Goal: Task Accomplishment & Management: Complete application form

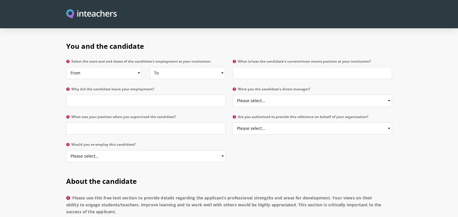
scroll to position [259, 0]
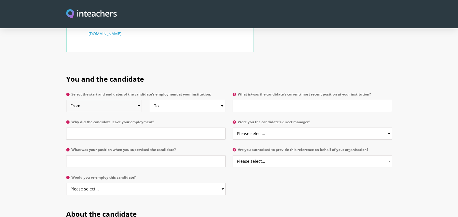
click at [92, 100] on select "From 2025 2024 2023 2022 2021 2020 2019 2018 2017 2016 2015 2014 2013 2012 2011…" at bounding box center [104, 106] width 76 height 12
select select "2022"
click at [66, 100] on select "From 2025 2024 2023 2022 2021 2020 2019 2018 2017 2016 2015 2014 2013 2012 2011…" at bounding box center [104, 106] width 76 height 12
click at [169, 100] on select "To Currently 2025 2024 2023 2022 2021 2020 2019 2018 2017 2016 2015 2014 2013 2…" at bounding box center [188, 106] width 76 height 12
select select
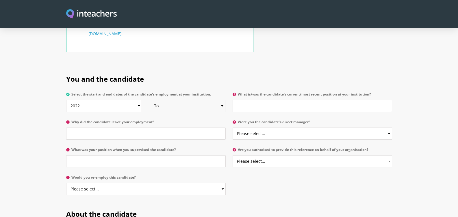
click at [150, 100] on select "To Currently 2025 2024 2023 2022 2021 2020 2019 2018 2017 2016 2015 2014 2013 2…" at bounding box center [188, 106] width 76 height 12
click at [139, 128] on input "Why did the candidate leave your employment?" at bounding box center [146, 134] width 160 height 12
type input "n/a Shahdia was my MA student"
click at [261, 100] on input "What is/was the candidate's current/most recent position at your institution?" at bounding box center [313, 106] width 160 height 12
type input "MA student"
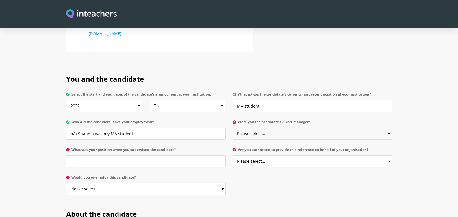
click at [263, 128] on select "Please select... Yes No" at bounding box center [313, 134] width 160 height 12
select select "No"
click at [233, 128] on select "Please select... Yes No" at bounding box center [313, 134] width 160 height 12
click at [137, 156] on input "What was your position when you supervised the candidate?" at bounding box center [146, 162] width 160 height 12
type input "Senior Lecturer in World Literatures"
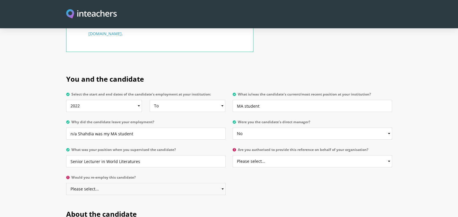
click at [142, 183] on select "Please select... Yes No" at bounding box center [146, 189] width 160 height 12
click at [66, 183] on select "Please select... Yes No" at bounding box center [146, 189] width 160 height 12
click at [153, 183] on select "Please select... Yes No" at bounding box center [146, 189] width 160 height 12
select select "Yes"
click at [66, 183] on select "Please select... Yes No" at bounding box center [146, 189] width 160 height 12
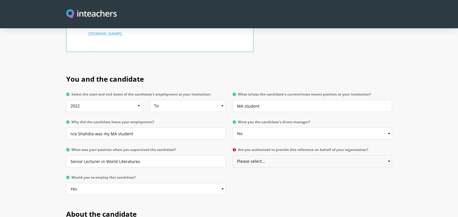
click at [270, 156] on select "Please select... Yes No" at bounding box center [313, 162] width 160 height 12
select select "Yes"
click at [233, 156] on select "Please select... Yes No" at bounding box center [313, 162] width 160 height 12
click at [269, 164] on div "You and the candidate Select the start and end dates of the candidate's employm…" at bounding box center [229, 133] width 333 height 135
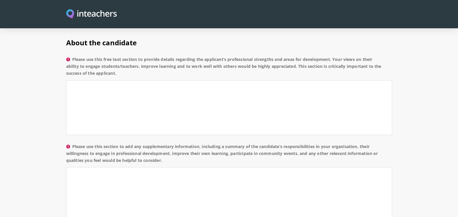
scroll to position [361, 0]
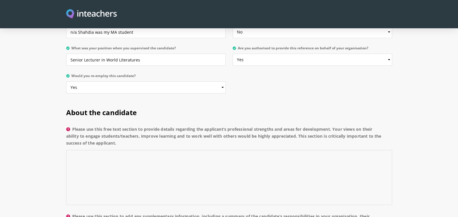
click at [210, 150] on textarea "Please use this free text section to provide details regarding the applicant’s …" at bounding box center [229, 177] width 326 height 55
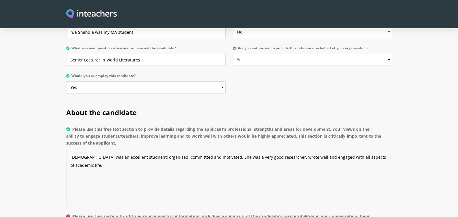
click at [172, 150] on textarea "Shadhia was an excellent studnent: organised, committted and motivated. She was…" at bounding box center [229, 177] width 326 height 55
click at [216, 173] on textarea "Shadhia was an excellent student: organised, committed and motivated. She was a…" at bounding box center [229, 177] width 326 height 55
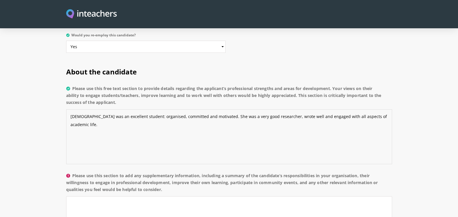
scroll to position [425, 0]
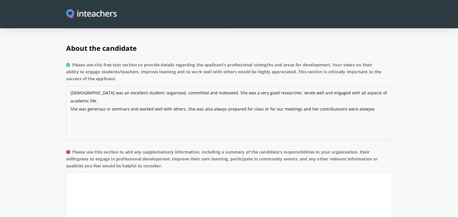
click at [333, 86] on textarea "Shadhia was an excellent student: organised, committed and motivated. She was a…" at bounding box center [229, 113] width 326 height 55
click at [332, 87] on textarea "Shadhia was an excellent student: organised, committed and motivated. She was a…" at bounding box center [229, 113] width 326 height 55
click at [367, 86] on textarea "Shadhia was an excellent student: organised, committed and motivated. She was a…" at bounding box center [229, 113] width 326 height 55
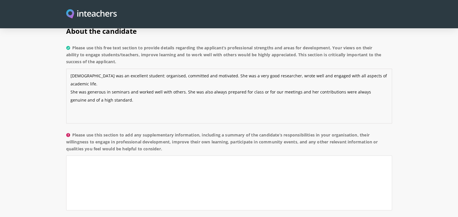
scroll to position [443, 0]
type textarea "Shadhia was an excellent student: organised, committed and motivated. She was a…"
click at [258, 156] on textarea "Please use this section to add any supplementary information, including a summa…" at bounding box center [229, 183] width 326 height 55
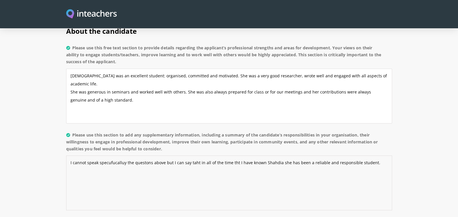
click at [267, 156] on textarea "I cannot speak specufucalluy the questons above but I can say taht in all of th…" at bounding box center [229, 183] width 326 height 55
click at [111, 156] on textarea "I cannot speak specufucalluy the questons above but I can say taht in all of th…" at bounding box center [229, 183] width 326 height 55
click at [112, 156] on textarea "I cannot speak specufucalluy the questons above but I can say taht in all of th…" at bounding box center [229, 183] width 326 height 55
click at [372, 156] on textarea "I cannot speak specifically the questions above but I can say taht in all of th…" at bounding box center [229, 183] width 326 height 55
click at [124, 156] on textarea "I cannot speak specifically the questions above but I can say taht in all of th…" at bounding box center [229, 183] width 326 height 55
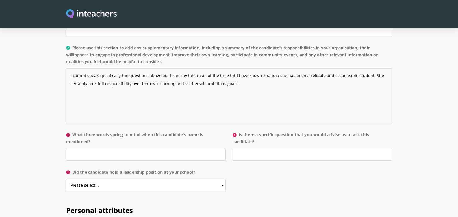
scroll to position [561, 0]
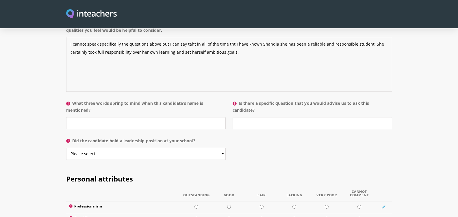
type textarea "I cannot speak specifically the questions above but I can say taht in all of th…"
click at [108, 117] on input "What three words spring to mind when this candidate’s name is mentioned?" at bounding box center [146, 123] width 160 height 12
type input "responsible, intellectual generous, curious"
click at [244, 117] on input "Is there a specific question that you would advise us to ask this candidate?" at bounding box center [313, 123] width 160 height 12
type input "n/a"
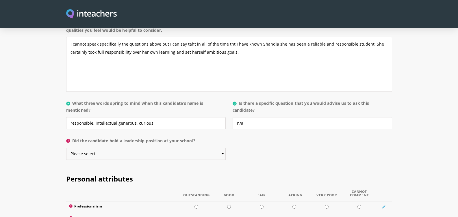
click at [180, 148] on select "Please select... Yes No" at bounding box center [146, 154] width 160 height 12
select select "No"
click at [66, 148] on select "Please select... Yes No" at bounding box center [146, 154] width 160 height 12
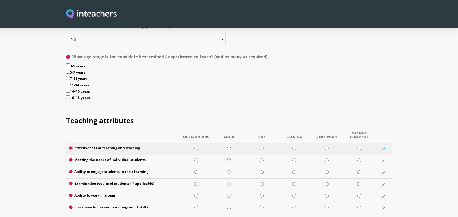
scroll to position [689, 0]
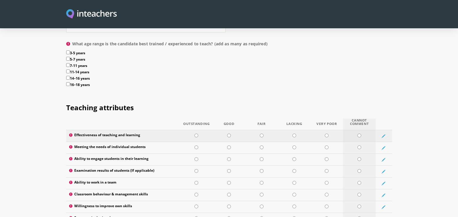
click at [360, 134] on input "radio" at bounding box center [360, 136] width 4 height 4
radio input "true"
click at [359, 146] on input "radio" at bounding box center [360, 148] width 4 height 4
radio input "true"
click at [358, 158] on input "radio" at bounding box center [360, 160] width 4 height 4
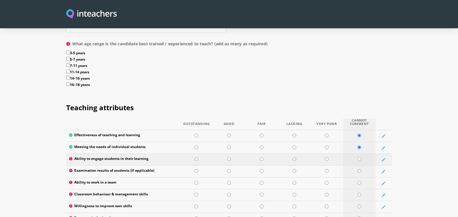
radio input "true"
click at [362, 166] on td at bounding box center [359, 172] width 33 height 12
radio input "true"
click at [230, 181] on input "radio" at bounding box center [229, 183] width 4 height 4
radio input "true"
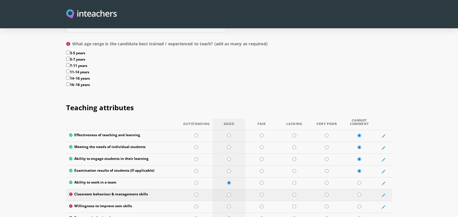
click at [229, 193] on input "radio" at bounding box center [229, 195] width 4 height 4
radio input "true"
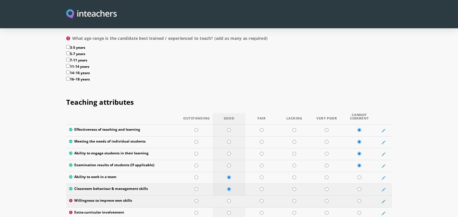
scroll to position [695, 0]
click at [195, 187] on input "radio" at bounding box center [197, 189] width 4 height 4
radio input "true"
click at [197, 199] on input "radio" at bounding box center [197, 201] width 4 height 4
radio input "true"
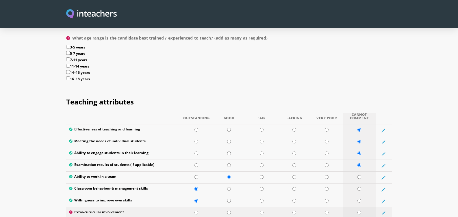
click at [358, 211] on input "radio" at bounding box center [360, 213] width 4 height 4
radio input "true"
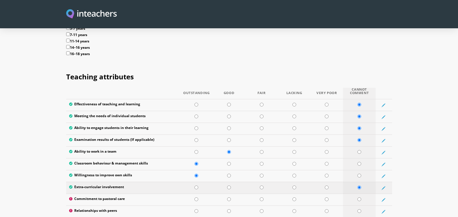
scroll to position [728, 0]
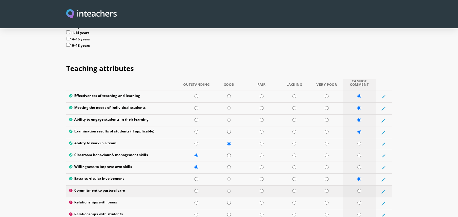
click at [358, 189] on input "radio" at bounding box center [360, 191] width 4 height 4
radio input "true"
click at [198, 198] on td at bounding box center [196, 204] width 33 height 12
radio input "true"
click at [360, 213] on input "radio" at bounding box center [360, 215] width 4 height 4
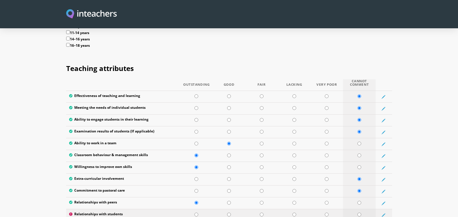
radio input "true"
click at [362, 150] on td at bounding box center [359, 156] width 33 height 12
radio input "true"
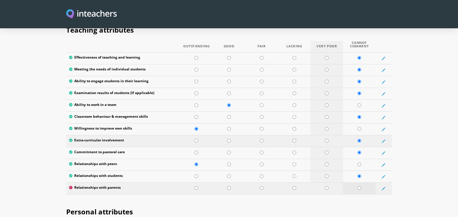
scroll to position [768, 0]
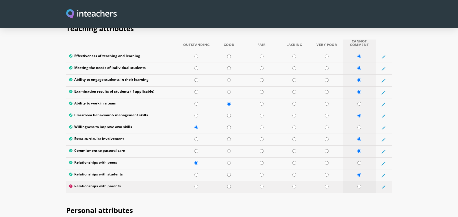
click at [359, 185] on input "radio" at bounding box center [360, 187] width 4 height 4
radio input "true"
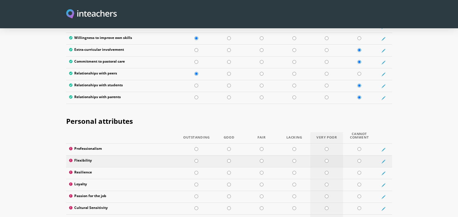
scroll to position [826, 0]
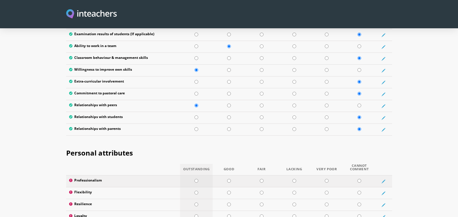
click at [196, 179] on input "radio" at bounding box center [197, 181] width 4 height 4
radio input "true"
click at [197, 188] on td at bounding box center [196, 194] width 33 height 12
radio input "true"
click at [195, 203] on input "radio" at bounding box center [197, 205] width 4 height 4
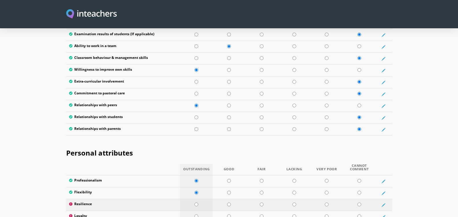
radio input "true"
click at [196, 215] on input "radio" at bounding box center [197, 217] width 4 height 4
radio input "true"
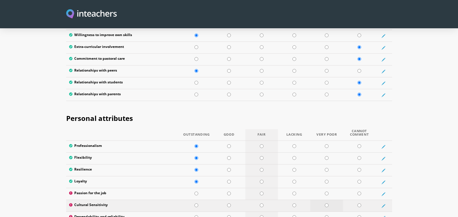
scroll to position [867, 0]
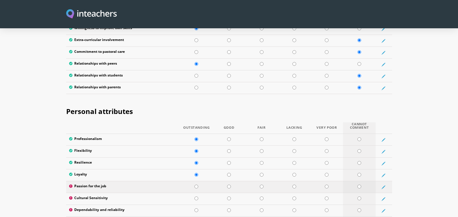
click at [359, 185] on input "radio" at bounding box center [360, 187] width 4 height 4
radio input "true"
click at [196, 197] on input "radio" at bounding box center [197, 199] width 4 height 4
radio input "true"
click at [197, 209] on input "radio" at bounding box center [197, 211] width 4 height 4
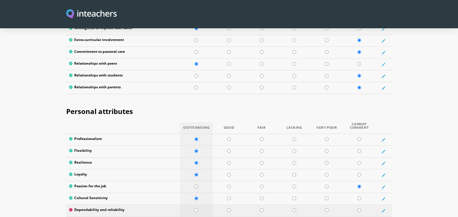
radio input "true"
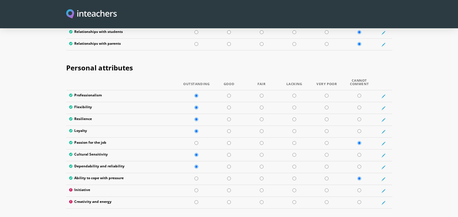
scroll to position [911, 0]
click at [196, 188] on input "radio" at bounding box center [197, 190] width 4 height 4
radio input "true"
click at [196, 200] on input "radio" at bounding box center [197, 202] width 4 height 4
radio input "true"
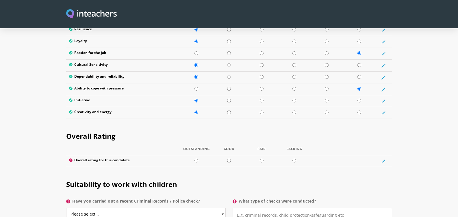
scroll to position [1001, 0]
click at [196, 159] on input "radio" at bounding box center [197, 161] width 4 height 4
radio input "true"
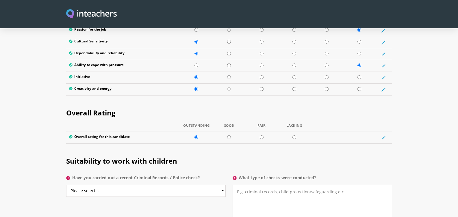
scroll to position [1025, 0]
click at [189, 185] on select "Please select... Yes No Do not know" at bounding box center [146, 191] width 160 height 12
select select "Do not know"
click at [66, 185] on select "Please select... Yes No Do not know" at bounding box center [146, 191] width 160 height 12
click at [277, 185] on textarea "What type of checks were conducted?" at bounding box center [313, 204] width 160 height 39
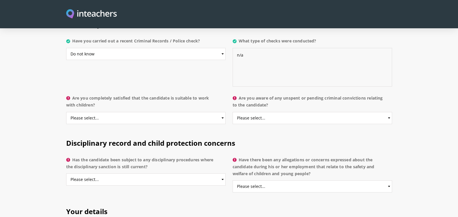
scroll to position [1177, 0]
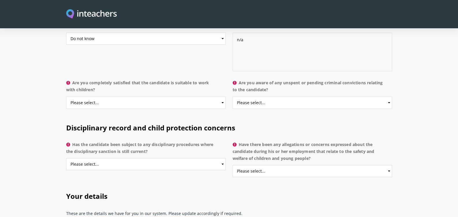
type textarea "n/a"
click at [118, 97] on select "Please select... Yes No Do not know" at bounding box center [146, 103] width 160 height 12
select select "Do not know"
click at [66, 97] on select "Please select... Yes No Do not know" at bounding box center [146, 103] width 160 height 12
click at [252, 97] on select "Please select... Yes No Do not know" at bounding box center [313, 103] width 160 height 12
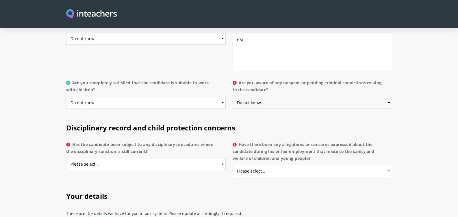
click at [233, 97] on select "Please select... Yes No Do not know" at bounding box center [313, 103] width 160 height 12
click at [260, 97] on select "Please select... Yes No Do not know" at bounding box center [313, 103] width 160 height 12
select select "No"
click at [233, 97] on select "Please select... Yes No Do not know" at bounding box center [313, 103] width 160 height 12
click at [162, 158] on select "Please select... Yes No Do not know" at bounding box center [146, 164] width 160 height 12
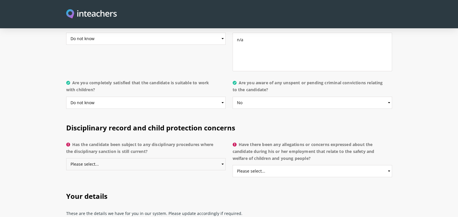
select select "No"
click at [66, 158] on select "Please select... Yes No Do not know" at bounding box center [146, 164] width 160 height 12
click at [251, 165] on select "Please select... Yes No Do not know" at bounding box center [313, 171] width 160 height 12
select select "No"
click at [233, 165] on select "Please select... Yes No Do not know" at bounding box center [313, 171] width 160 height 12
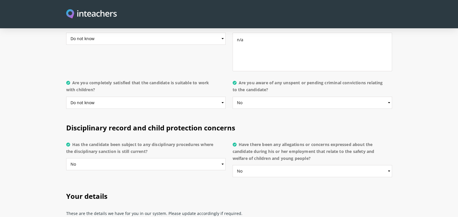
click at [222, 183] on h2 "Your details" at bounding box center [229, 195] width 326 height 24
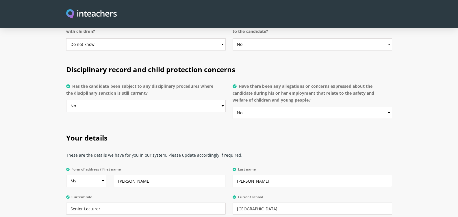
scroll to position [1259, 0]
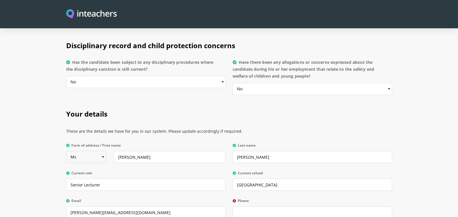
click at [102, 151] on select "Select Mr Mrs Miss Ms Dr Prof" at bounding box center [86, 157] width 40 height 12
select select "Prof"
click at [66, 151] on select "Select Mr Mrs Miss Ms Dr Prof" at bounding box center [86, 157] width 40 height 12
click at [139, 152] on p "Form of address / First name Select Mr Mrs Miss Ms Dr Prof Anastasia" at bounding box center [147, 155] width 163 height 28
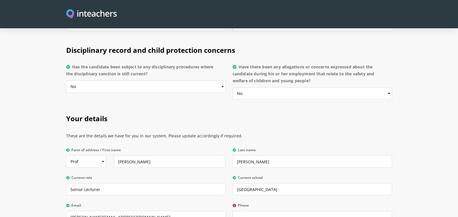
scroll to position [1255, 0]
click at [112, 183] on input "Senior Lecturer" at bounding box center [146, 189] width 160 height 12
click at [107, 183] on input "Senior Lecturer" at bounding box center [146, 189] width 160 height 12
type input "S"
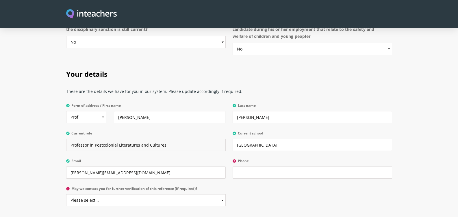
scroll to position [1318, 0]
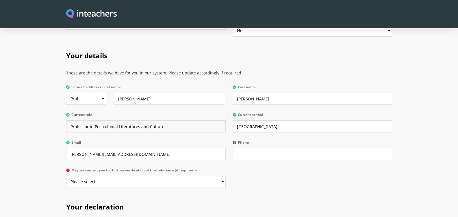
type input "Professor in Postcolonial Literatures and Cultures"
click at [173, 176] on select "Please select... Yes No" at bounding box center [146, 182] width 160 height 12
select select "Yes"
click at [66, 176] on select "Please select... Yes No" at bounding box center [146, 182] width 160 height 12
click at [171, 175] on p "May we contact you for further verification of this reference (if required)? Pl…" at bounding box center [147, 180] width 163 height 28
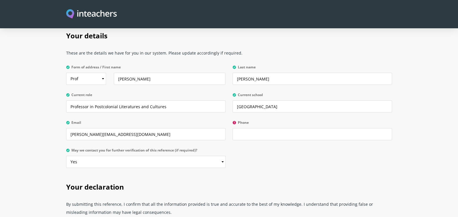
scroll to position [1459, 0]
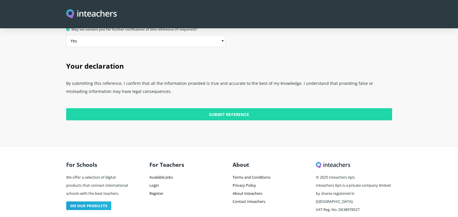
click at [193, 108] on input "Submit Reference" at bounding box center [229, 114] width 326 height 12
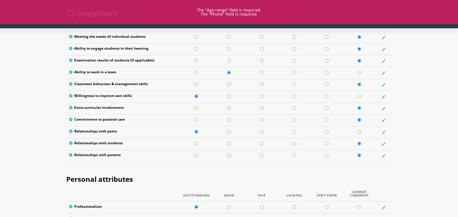
scroll to position [617, 0]
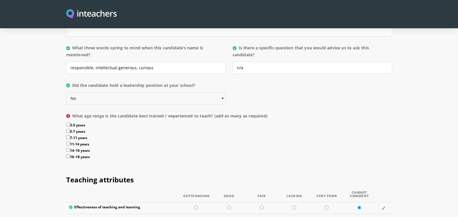
click at [194, 92] on select "Please select... Yes No" at bounding box center [146, 98] width 160 height 12
select select "Yes"
click at [66, 92] on select "Please select... Yes No" at bounding box center [146, 98] width 160 height 12
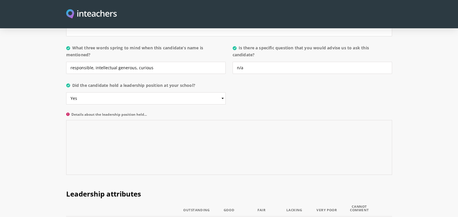
click at [172, 120] on textarea "Details about the leadership position held..." at bounding box center [229, 147] width 326 height 55
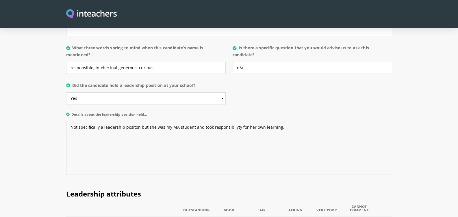
click at [219, 120] on textarea "Not specifically a leadership positon but she was my MA student and took respon…" at bounding box center [229, 147] width 326 height 55
click at [286, 129] on textarea "Not specifically a leadership positon but she was my MA student and took respon…" at bounding box center [229, 147] width 326 height 55
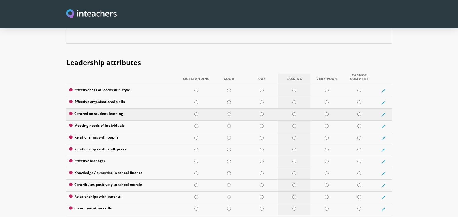
scroll to position [753, 0]
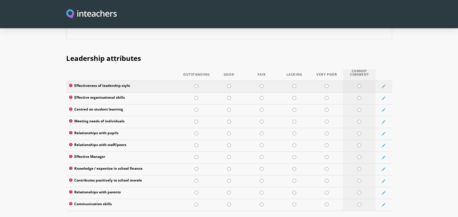
type textarea "Not specifically a leadership positon but she was my MA student and took respon…"
click at [358, 84] on input "radio" at bounding box center [360, 86] width 4 height 4
radio input "true"
click at [195, 96] on input "radio" at bounding box center [197, 98] width 4 height 4
radio input "true"
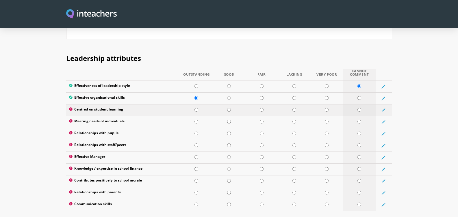
click at [360, 108] on input "radio" at bounding box center [360, 110] width 4 height 4
radio input "true"
click at [358, 120] on input "radio" at bounding box center [360, 122] width 4 height 4
radio input "true"
click at [358, 132] on input "radio" at bounding box center [360, 134] width 4 height 4
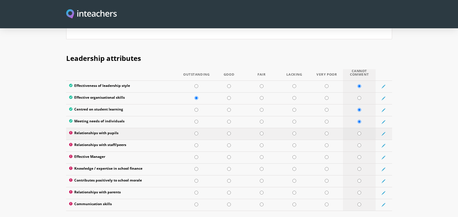
radio input "true"
click at [195, 132] on input "radio" at bounding box center [197, 134] width 4 height 4
radio input "true"
click at [196, 144] on input "radio" at bounding box center [197, 146] width 4 height 4
radio input "true"
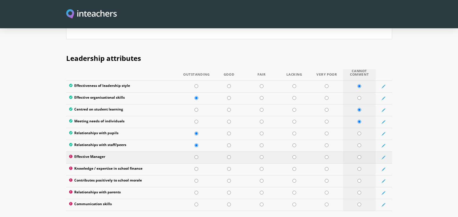
click at [359, 156] on input "radio" at bounding box center [360, 158] width 4 height 4
radio input "true"
click at [359, 167] on input "radio" at bounding box center [360, 169] width 4 height 4
radio input "true"
click at [358, 179] on input "radio" at bounding box center [360, 181] width 4 height 4
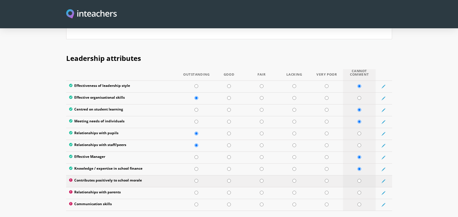
radio input "true"
drag, startPoint x: 360, startPoint y: 179, endPoint x: 356, endPoint y: 180, distance: 3.3
click at [360, 191] on input "radio" at bounding box center [360, 193] width 4 height 4
radio input "true"
click at [196, 203] on input "radio" at bounding box center [197, 205] width 4 height 4
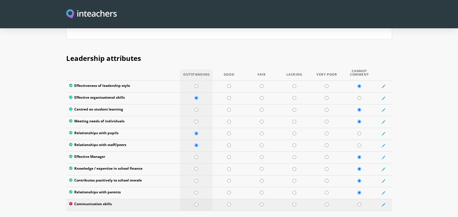
radio input "true"
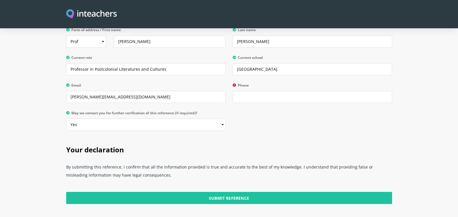
scroll to position [1379, 0]
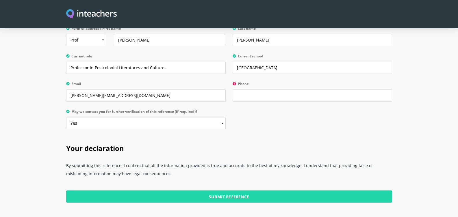
click at [226, 191] on input "Submit Reference" at bounding box center [229, 197] width 326 height 12
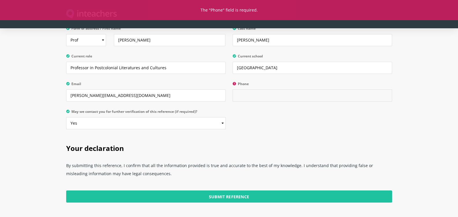
click at [247, 90] on input "Phone" at bounding box center [313, 96] width 160 height 12
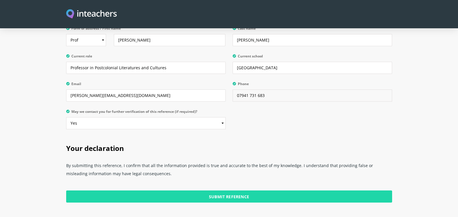
type input "07941 731 683"
click at [221, 191] on input "Submit Reference" at bounding box center [229, 197] width 326 height 12
